Goal: Task Accomplishment & Management: Use online tool/utility

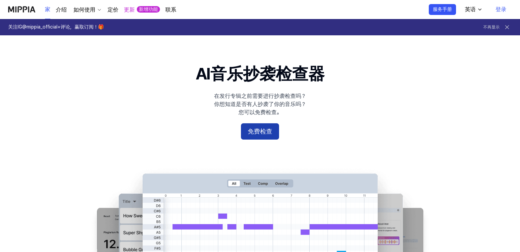
click at [271, 127] on button "免费检查" at bounding box center [260, 132] width 38 height 16
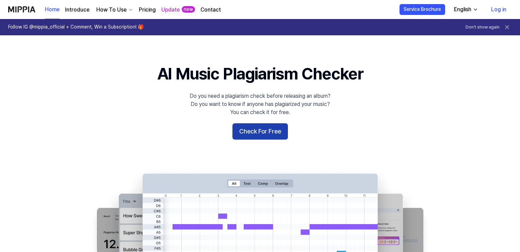
click at [274, 135] on button "Check For Free" at bounding box center [259, 132] width 55 height 16
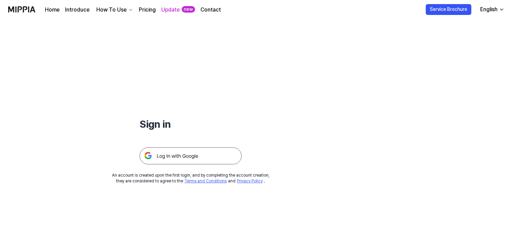
click at [209, 156] on img at bounding box center [191, 156] width 102 height 17
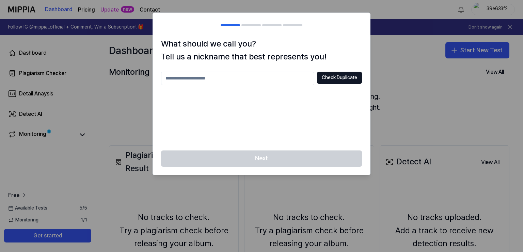
click at [285, 80] on input "text" at bounding box center [237, 79] width 153 height 14
type input "*****"
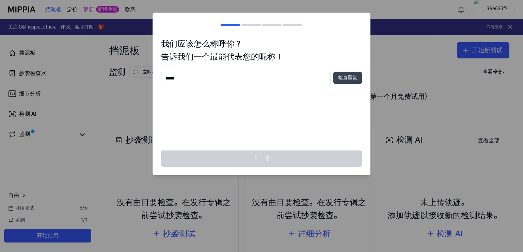
click at [342, 82] on button "检查重复" at bounding box center [347, 78] width 29 height 12
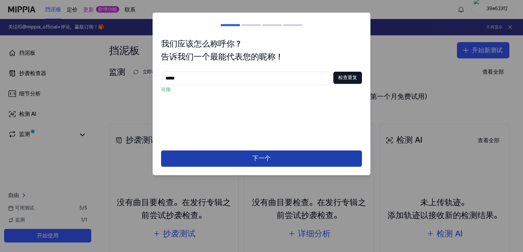
click at [290, 157] on button "下一个" at bounding box center [261, 159] width 201 height 16
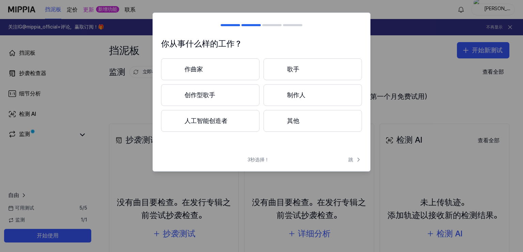
click at [306, 95] on button "制作人" at bounding box center [312, 95] width 98 height 22
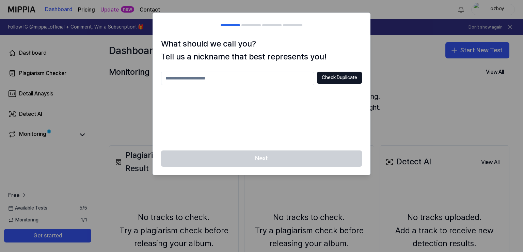
click at [268, 75] on input "text" at bounding box center [237, 79] width 153 height 14
type input "*****"
click at [357, 72] on button "Check Duplicate" at bounding box center [339, 78] width 45 height 12
click at [426, 106] on div at bounding box center [261, 126] width 523 height 252
click at [250, 27] on h2 at bounding box center [261, 25] width 217 height 25
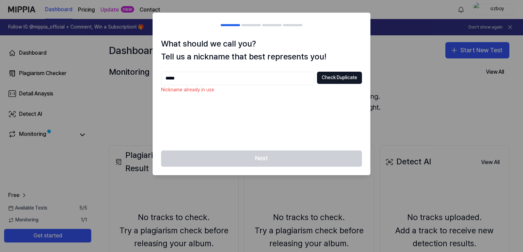
click at [273, 154] on div "Next" at bounding box center [261, 163] width 217 height 25
click at [272, 157] on div "Next" at bounding box center [261, 163] width 217 height 25
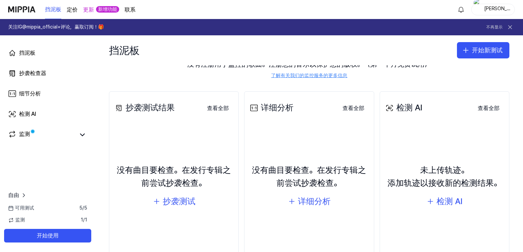
scroll to position [34, 0]
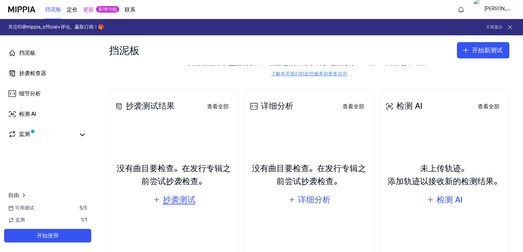
click at [184, 206] on div "抄袭测试" at bounding box center [179, 200] width 33 height 13
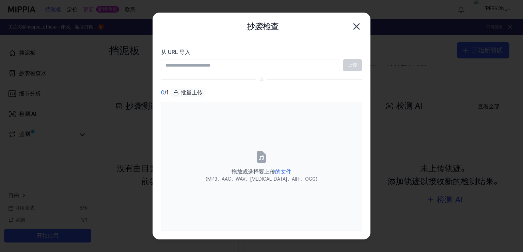
click at [243, 66] on input "从 URL 导入" at bounding box center [250, 65] width 179 height 12
click at [251, 65] on input "从 URL 导入" at bounding box center [250, 65] width 179 height 12
paste input "**********"
type input "**********"
click at [356, 64] on button "上传" at bounding box center [352, 65] width 19 height 12
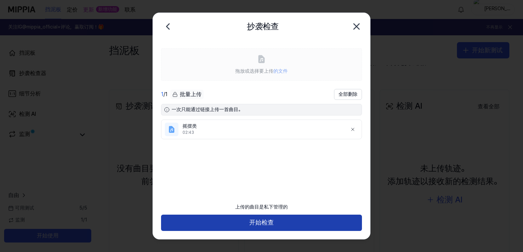
click at [262, 225] on button "开始检查" at bounding box center [261, 223] width 201 height 16
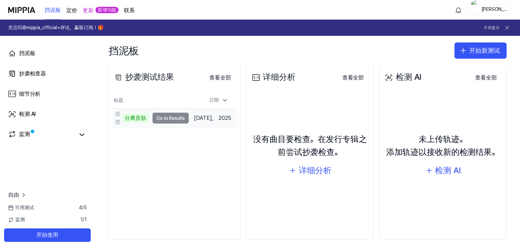
scroll to position [65, 0]
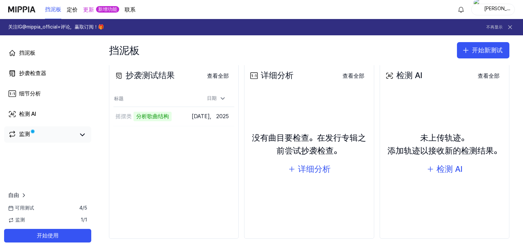
click at [63, 133] on link "监测" at bounding box center [41, 135] width 67 height 10
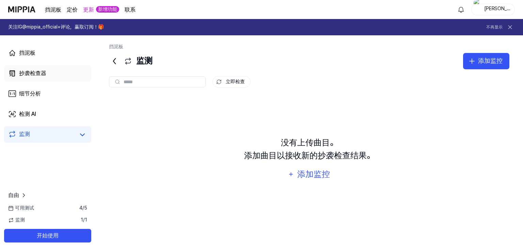
click at [45, 69] on link "抄袭检查器" at bounding box center [47, 73] width 87 height 16
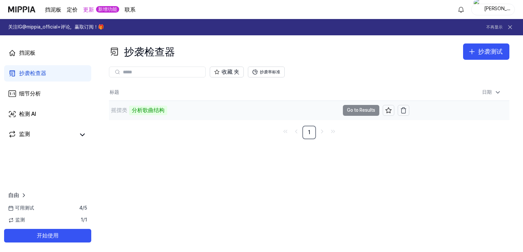
click at [147, 109] on div "分析歌曲结构" at bounding box center [148, 111] width 38 height 10
click at [71, 136] on link "监测" at bounding box center [41, 135] width 67 height 10
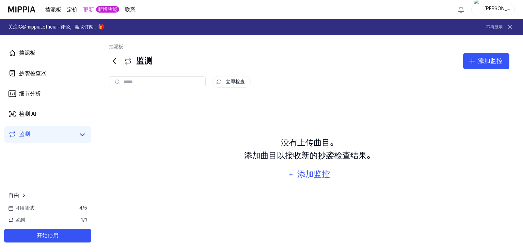
click at [76, 209] on div "可用测试 4 / 5" at bounding box center [47, 208] width 95 height 7
click at [67, 96] on link "细节分析" at bounding box center [47, 94] width 87 height 16
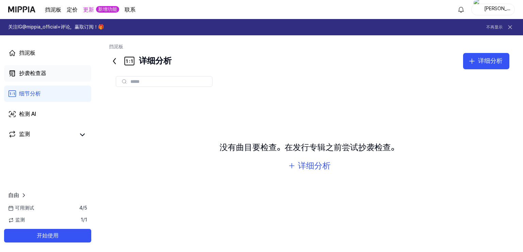
click at [68, 77] on link "抄袭检查器" at bounding box center [47, 73] width 87 height 16
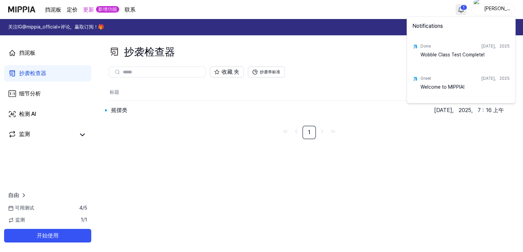
click at [462, 7] on html "挡泥板 定价 更新 新增功能 联系 1 奥兹博伊 关注IG@mippia_official+评论，赢取订阅！🎁 不再显示 挡泥板 抄袭检查器 细节分析 检测 …" at bounding box center [261, 126] width 523 height 252
click at [23, 93] on html "挡泥板 定价 更新 新增功能 联系 奥兹博伊 关注IG@mippia_official+评论，赢取订阅！🎁 不再显示 挡泥板 抄袭检查器 细节分析 检测 AI…" at bounding box center [261, 126] width 523 height 252
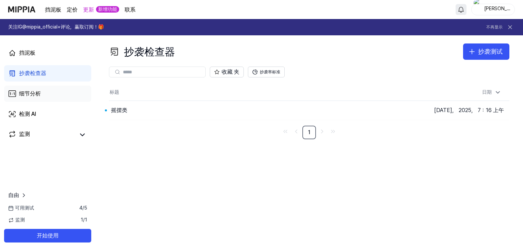
click at [45, 94] on link "细节分析" at bounding box center [47, 94] width 87 height 16
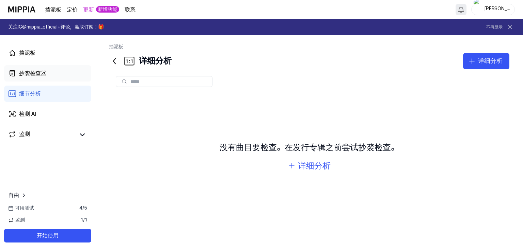
click at [55, 72] on link "抄袭检查器" at bounding box center [47, 73] width 87 height 16
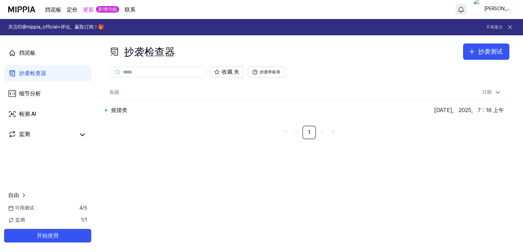
drag, startPoint x: 369, startPoint y: 162, endPoint x: 338, endPoint y: 145, distance: 34.9
click at [338, 145] on div "抄袭检查器 抄袭测试 Plagiarism Checker Detail Analysis Detect AI 收藏 夹 抄袭率标准 标题 日期 摇摆类 Go…" at bounding box center [308, 143] width 427 height 217
click at [359, 110] on button "Go to Results" at bounding box center [361, 110] width 36 height 11
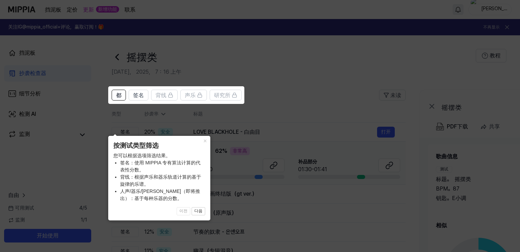
click at [187, 151] on div "× 按测试类型筛选 您可以根据选项筛选结果。 签名：使用 MIPPIA 专有算法计算的代表性分数。 背线：根据声乐和器乐轨道计算的基于旋律的乐谱。 人声/器乐…" at bounding box center [159, 178] width 102 height 85
click at [298, 96] on icon at bounding box center [261, 126] width 523 height 252
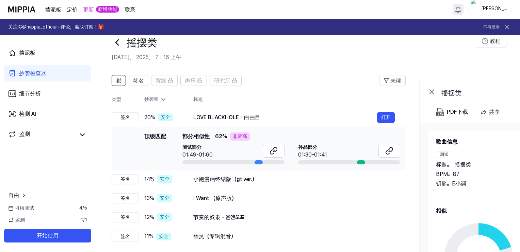
scroll to position [34, 0]
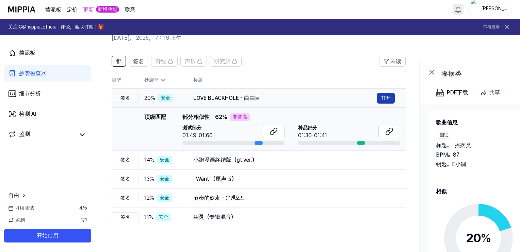
click at [388, 96] on button "打开" at bounding box center [386, 98] width 18 height 11
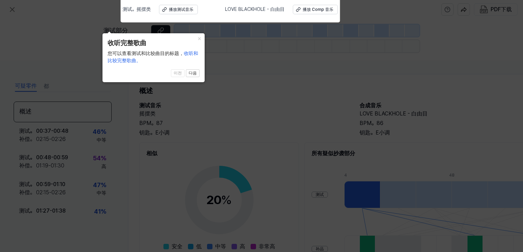
click at [169, 62] on div "您可以查看测试和比较曲目的标题， 收听和比较完整歌曲。" at bounding box center [154, 57] width 92 height 14
click at [204, 37] on button "×" at bounding box center [199, 38] width 11 height 10
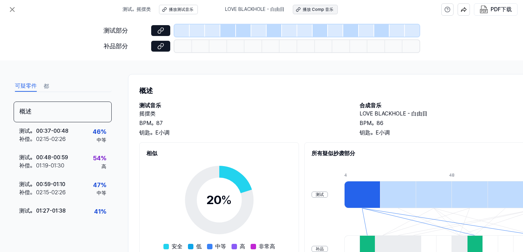
click at [318, 14] on button "播放 Comp 音乐" at bounding box center [315, 10] width 45 height 10
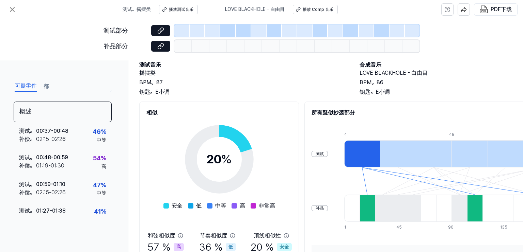
scroll to position [68, 0]
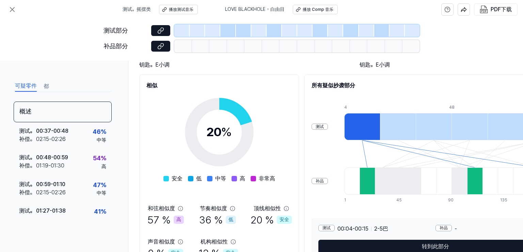
click at [349, 127] on div at bounding box center [362, 126] width 36 height 27
click at [366, 172] on div at bounding box center [366, 181] width 15 height 27
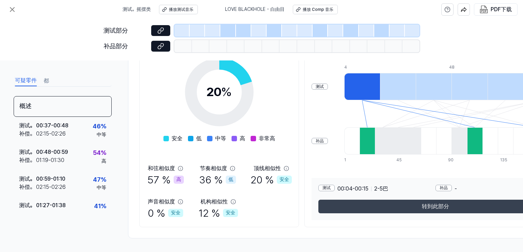
click at [390, 200] on button "转到此部分" at bounding box center [435, 207] width 234 height 14
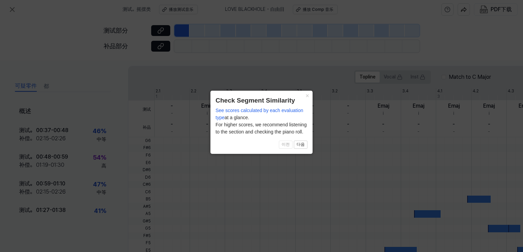
scroll to position [202, 0]
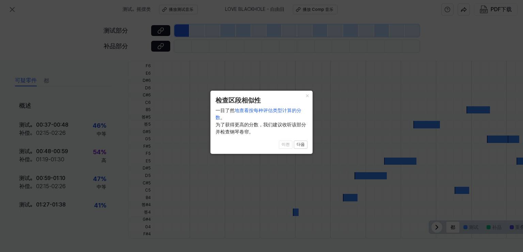
click at [319, 126] on icon at bounding box center [261, 126] width 523 height 252
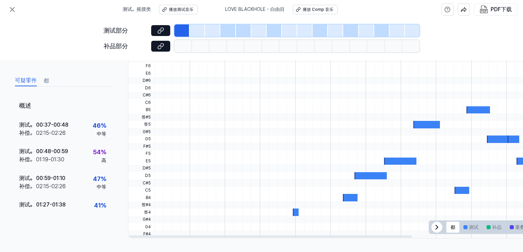
click at [436, 224] on icon at bounding box center [437, 228] width 8 height 8
click at [517, 222] on span "都 测试 补品 重叠" at bounding box center [524, 228] width 16 height 14
click at [471, 226] on font "测试" at bounding box center [474, 228] width 10 height 4
click at [300, 205] on div at bounding box center [435, 205] width 562 height 7
click at [179, 30] on div at bounding box center [181, 31] width 15 height 12
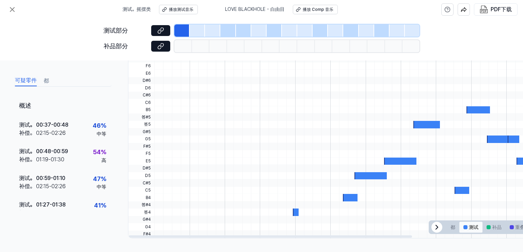
click at [469, 226] on font "测试" at bounding box center [474, 228] width 10 height 4
click at [395, 158] on div at bounding box center [400, 161] width 32 height 7
click at [184, 30] on div at bounding box center [181, 31] width 15 height 12
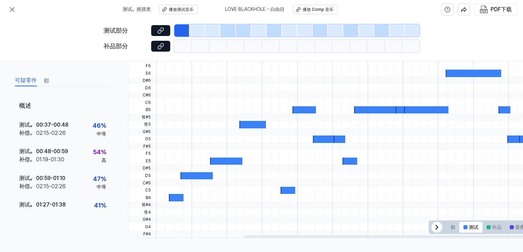
scroll to position [0, 180]
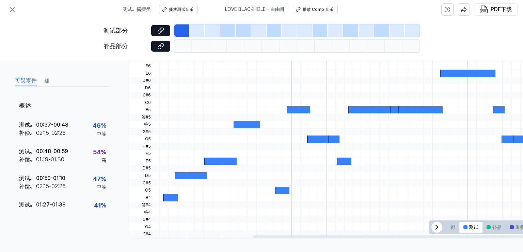
drag, startPoint x: 384, startPoint y: 234, endPoint x: 519, endPoint y: 239, distance: 135.5
click at [519, 238] on div at bounding box center [394, 237] width 283 height 2
click at [514, 225] on button "重叠" at bounding box center [516, 227] width 23 height 11
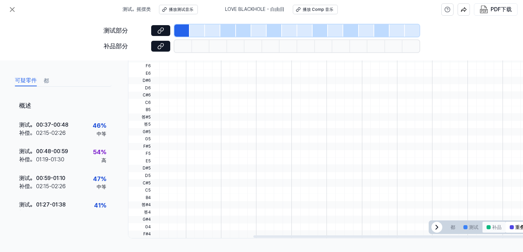
click at [490, 225] on button "补品" at bounding box center [493, 227] width 23 height 11
click at [515, 227] on button "重叠" at bounding box center [516, 227] width 23 height 11
drag, startPoint x: 460, startPoint y: 236, endPoint x: 369, endPoint y: 244, distance: 91.3
click at [369, 244] on div "可疑零件 都 概述 测试。 00:37 - 00:48 补偿。 02:15 - 02:26 46 % 中等 测试。 00:48 - 00:59 补偿。 01:…" at bounding box center [261, 157] width 523 height 192
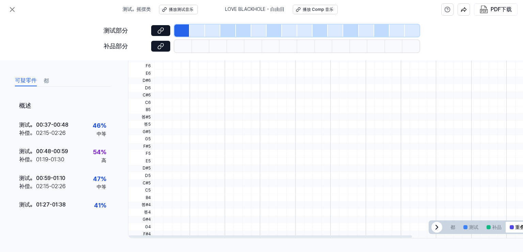
drag, startPoint x: 362, startPoint y: 233, endPoint x: 231, endPoint y: 236, distance: 131.0
click at [231, 236] on div at bounding box center [270, 237] width 283 height 2
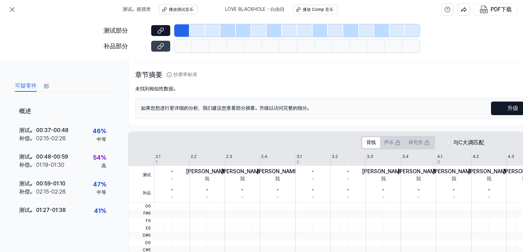
scroll to position [32, 0]
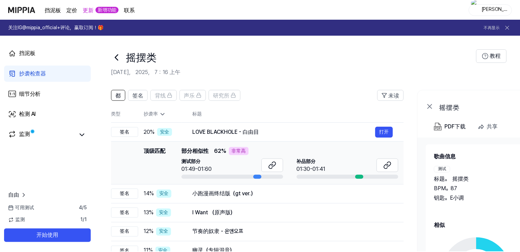
scroll to position [34, 0]
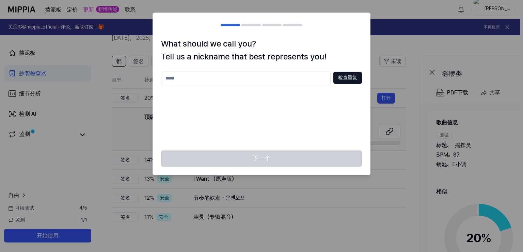
click at [364, 194] on div at bounding box center [261, 126] width 523 height 252
click at [418, 50] on div at bounding box center [261, 126] width 523 height 252
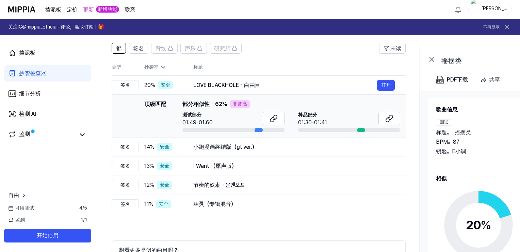
scroll to position [68, 0]
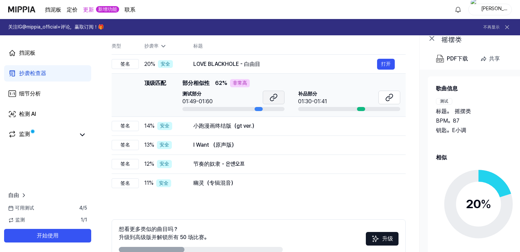
click at [279, 97] on button at bounding box center [274, 98] width 22 height 14
click at [393, 99] on icon at bounding box center [389, 98] width 8 height 8
click at [270, 98] on icon at bounding box center [274, 98] width 8 height 8
